Goal: Information Seeking & Learning: Learn about a topic

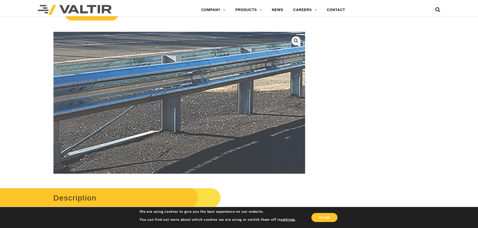
scroll to position [150, 0]
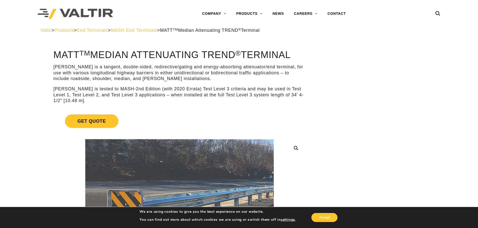
scroll to position [50, 0]
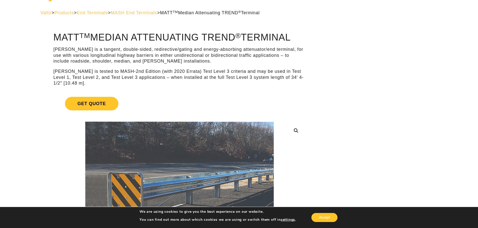
scroll to position [0, 0]
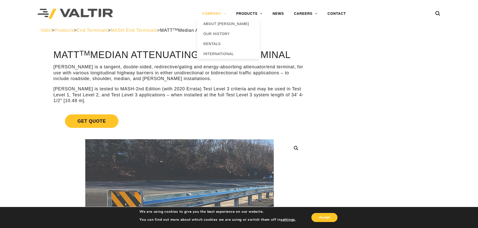
click at [224, 13] on link "COMPANY" at bounding box center [214, 14] width 34 height 10
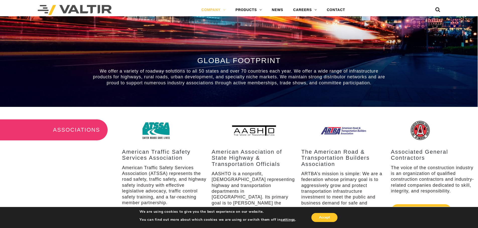
scroll to position [401, 0]
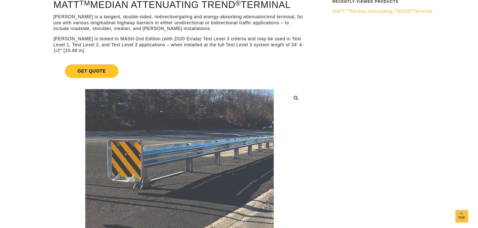
scroll to position [100, 0]
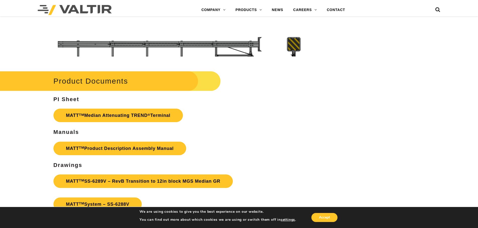
scroll to position [1804, 0]
